Goal: Check status: Check status

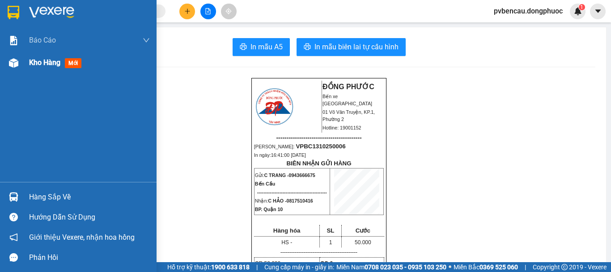
click at [34, 69] on div "Kho hàng mới" at bounding box center [89, 62] width 121 height 22
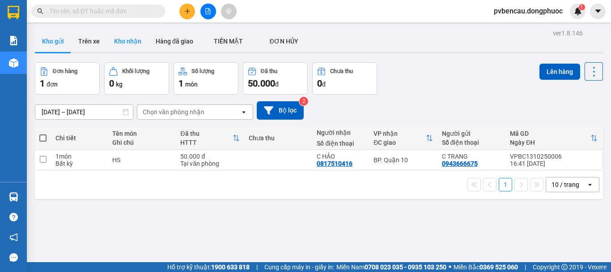
click at [125, 47] on button "Kho nhận" at bounding box center [128, 40] width 42 height 21
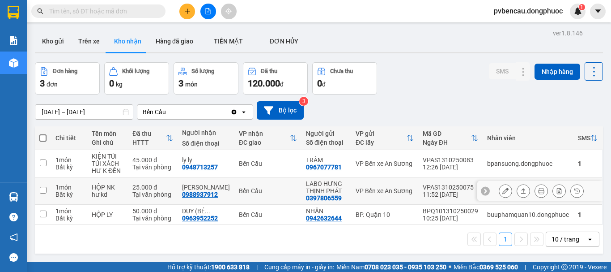
click at [121, 197] on div "hư kd" at bounding box center [108, 194] width 32 height 7
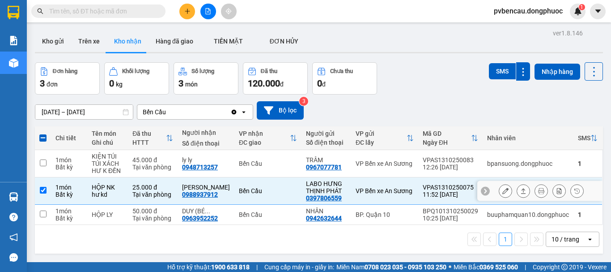
click at [517, 194] on button at bounding box center [523, 191] width 13 height 16
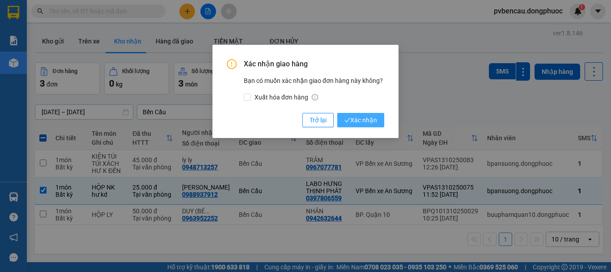
click at [370, 117] on span "Xác nhận" at bounding box center [360, 120] width 33 height 10
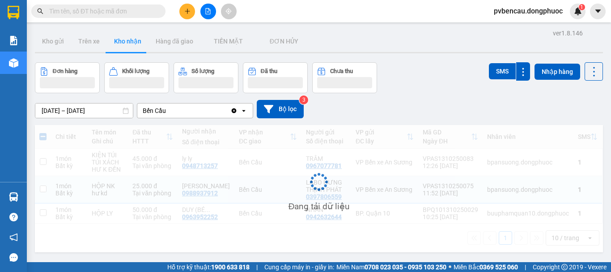
checkbox input "false"
